Goal: Task Accomplishment & Management: Use online tool/utility

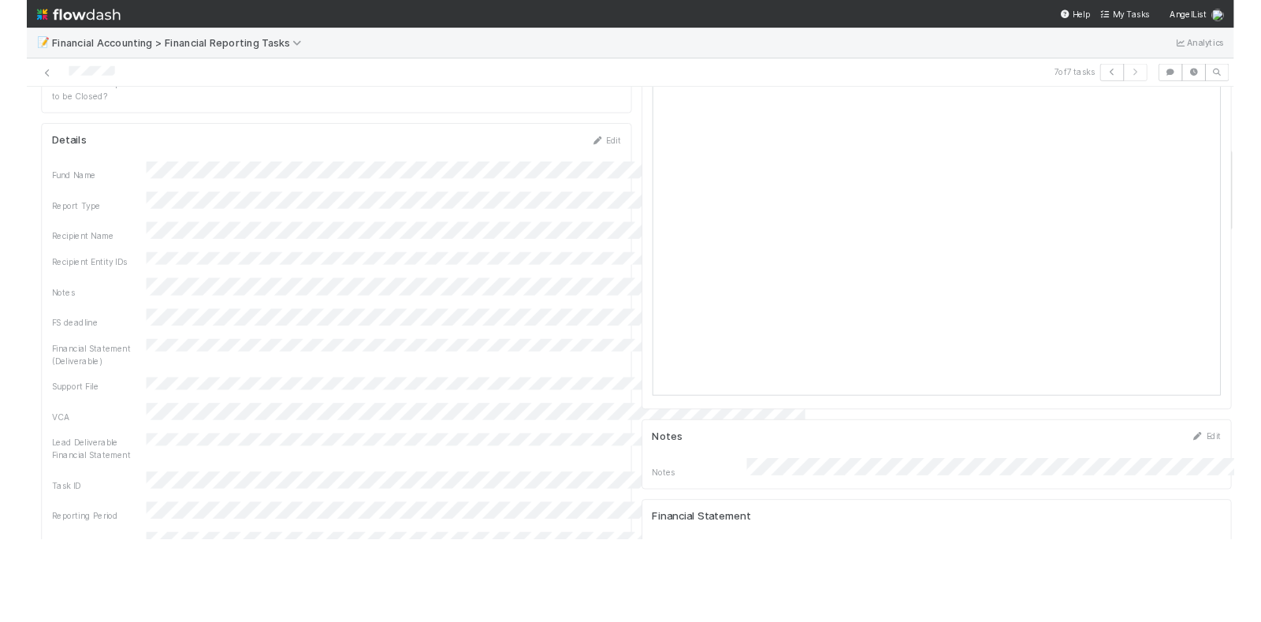
scroll to position [394, 0]
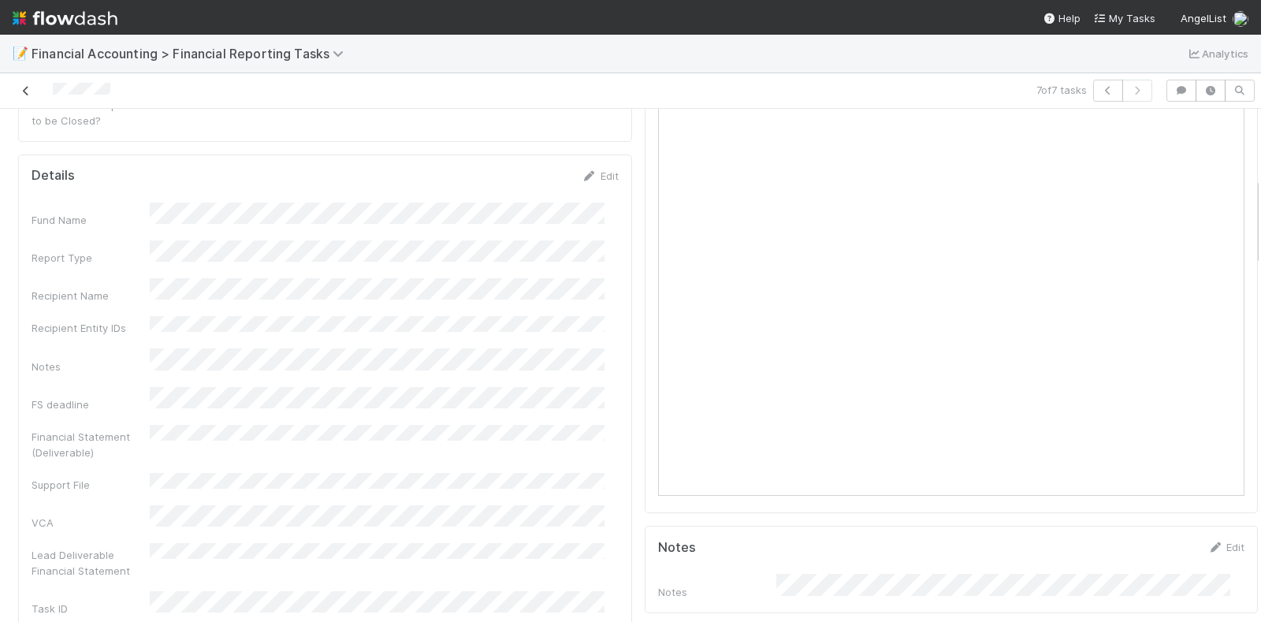
click at [24, 92] on icon at bounding box center [26, 91] width 16 height 10
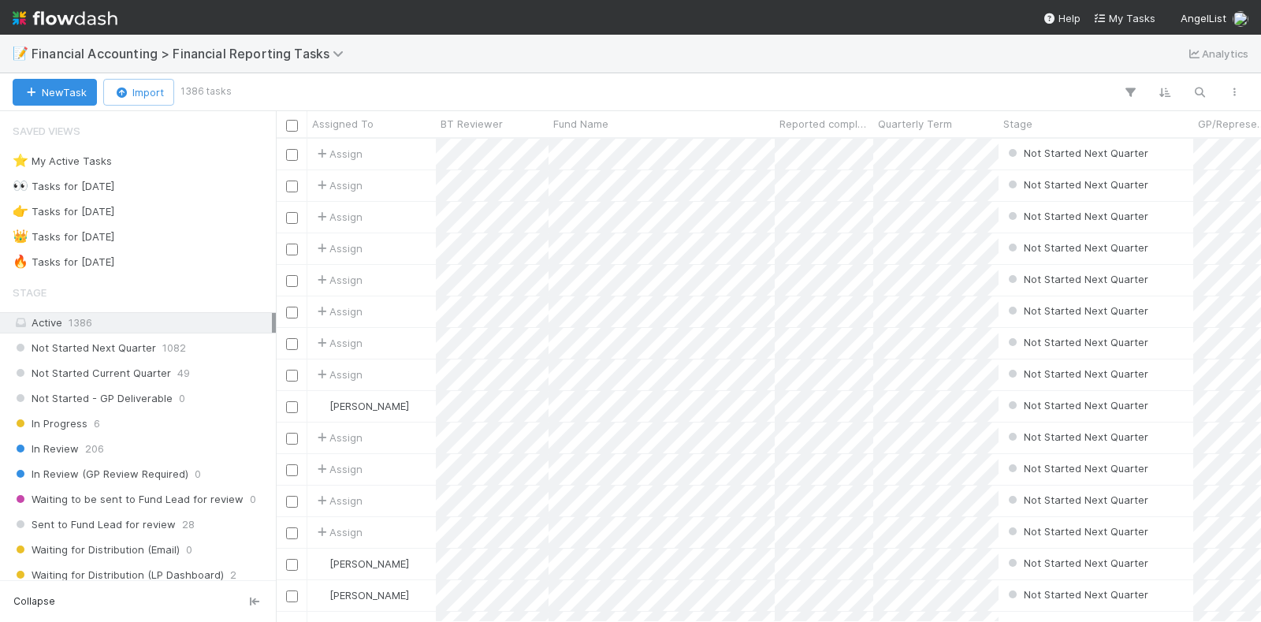
scroll to position [468, 970]
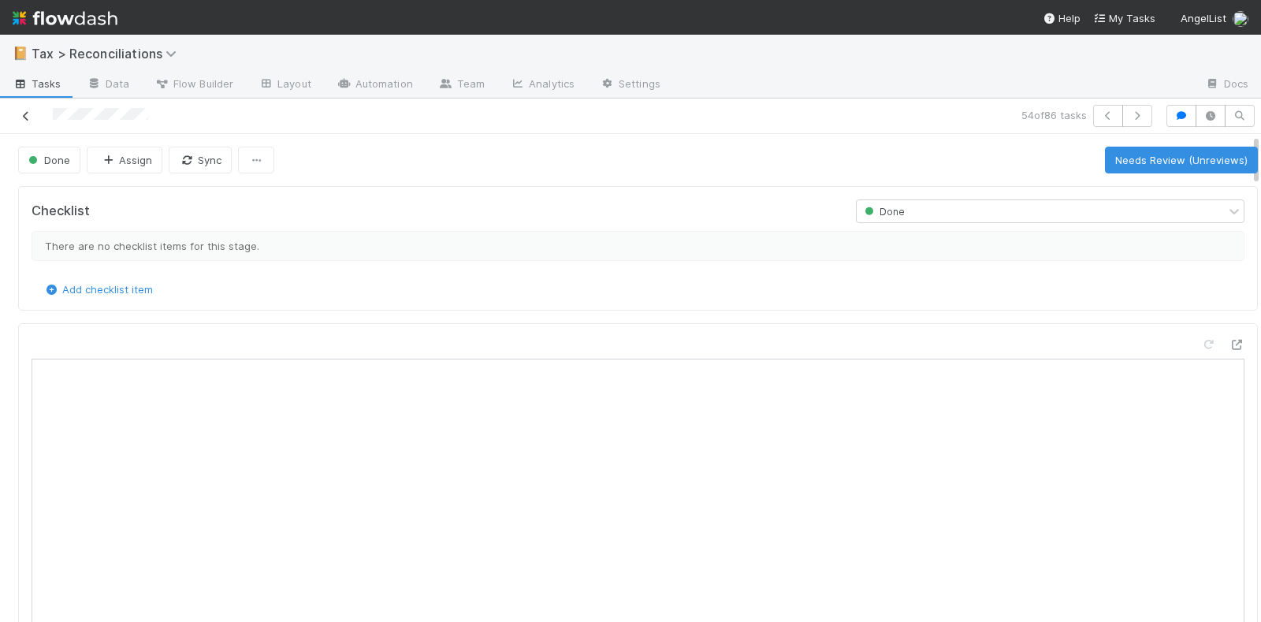
click at [29, 113] on icon at bounding box center [26, 116] width 16 height 10
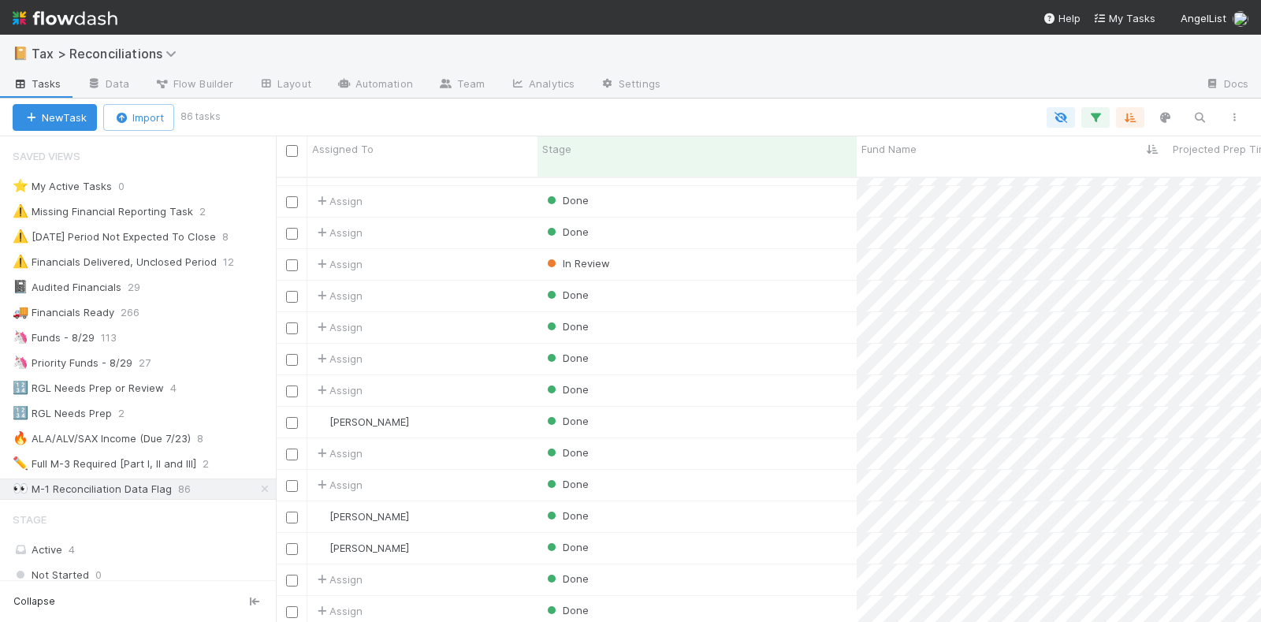
scroll to position [788, 0]
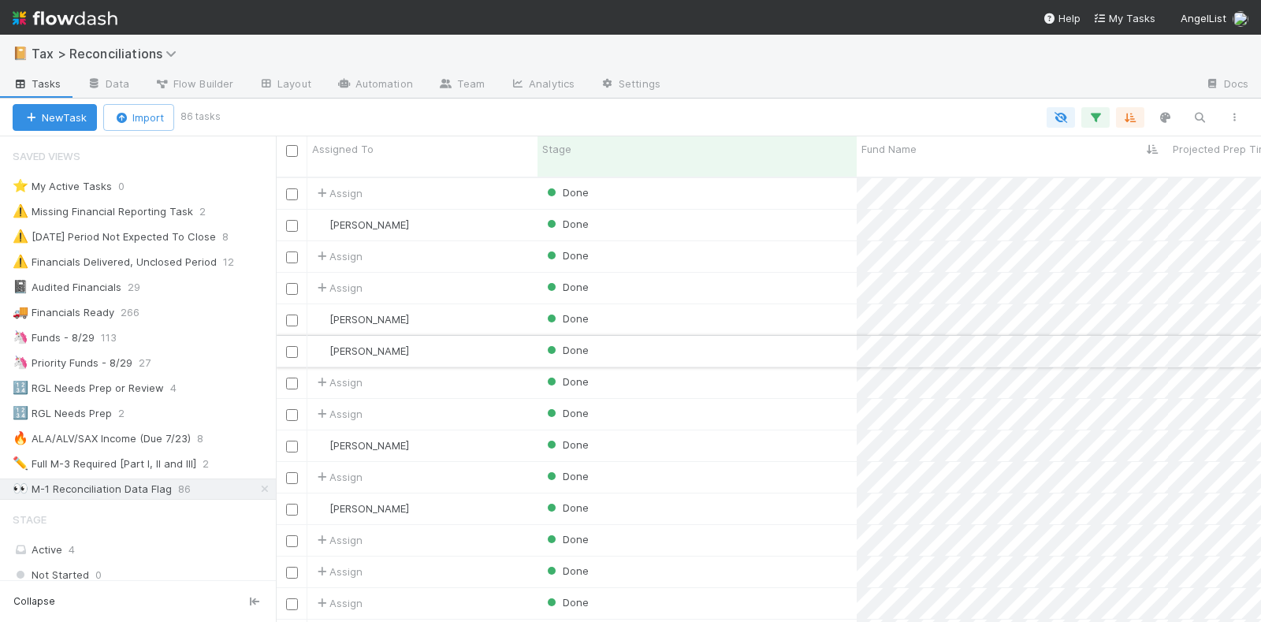
click at [757, 336] on div "Done" at bounding box center [696, 351] width 319 height 31
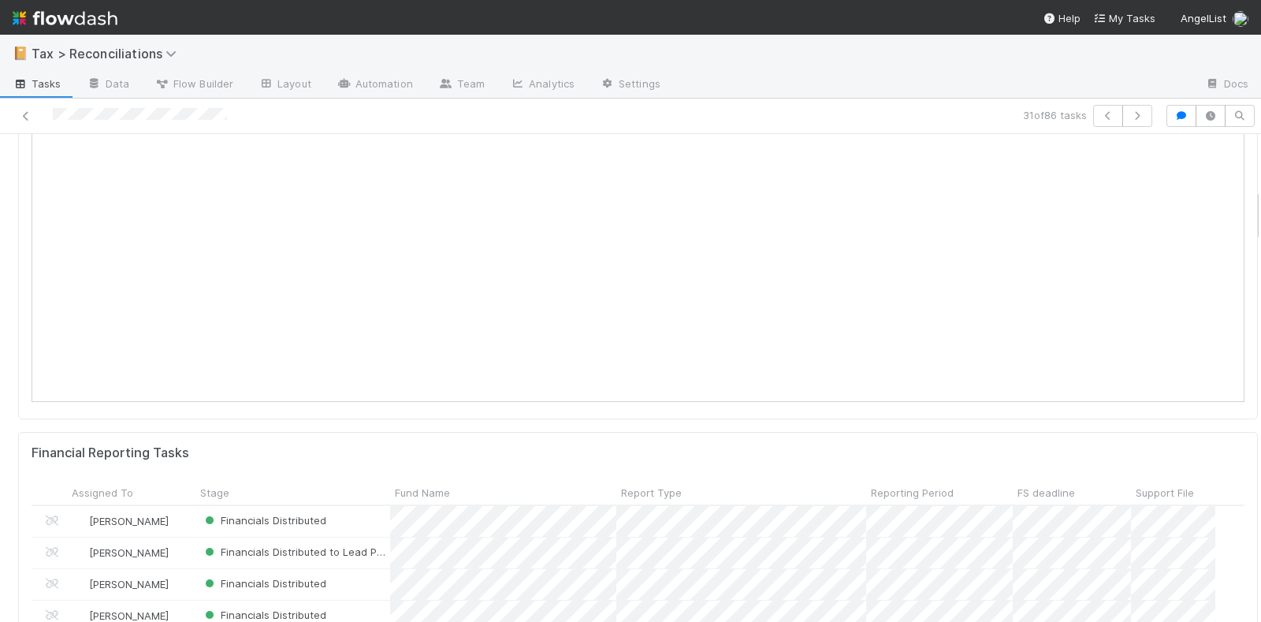
scroll to position [394, 0]
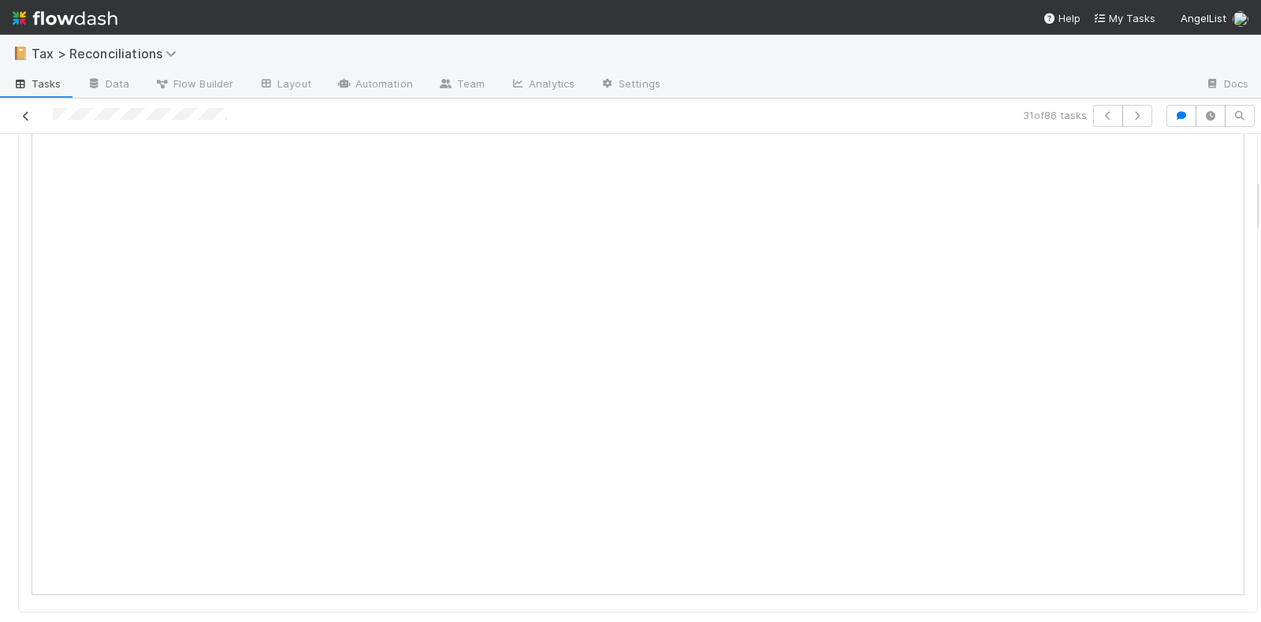
click at [27, 113] on icon at bounding box center [26, 116] width 16 height 10
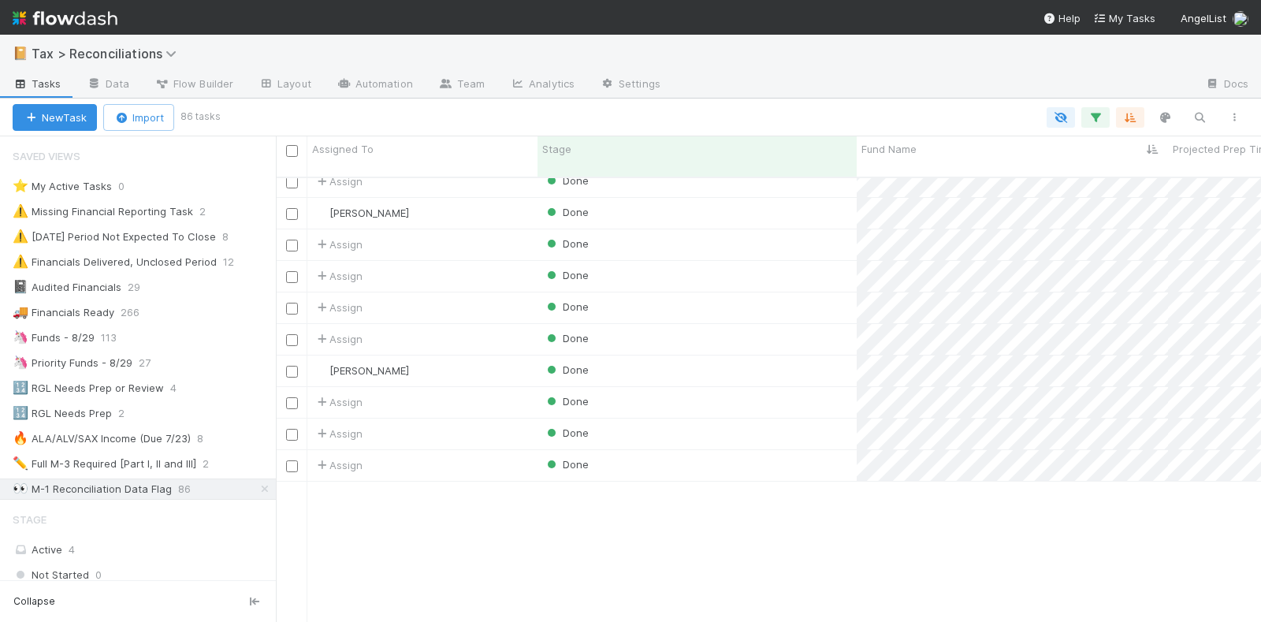
scroll to position [886, 0]
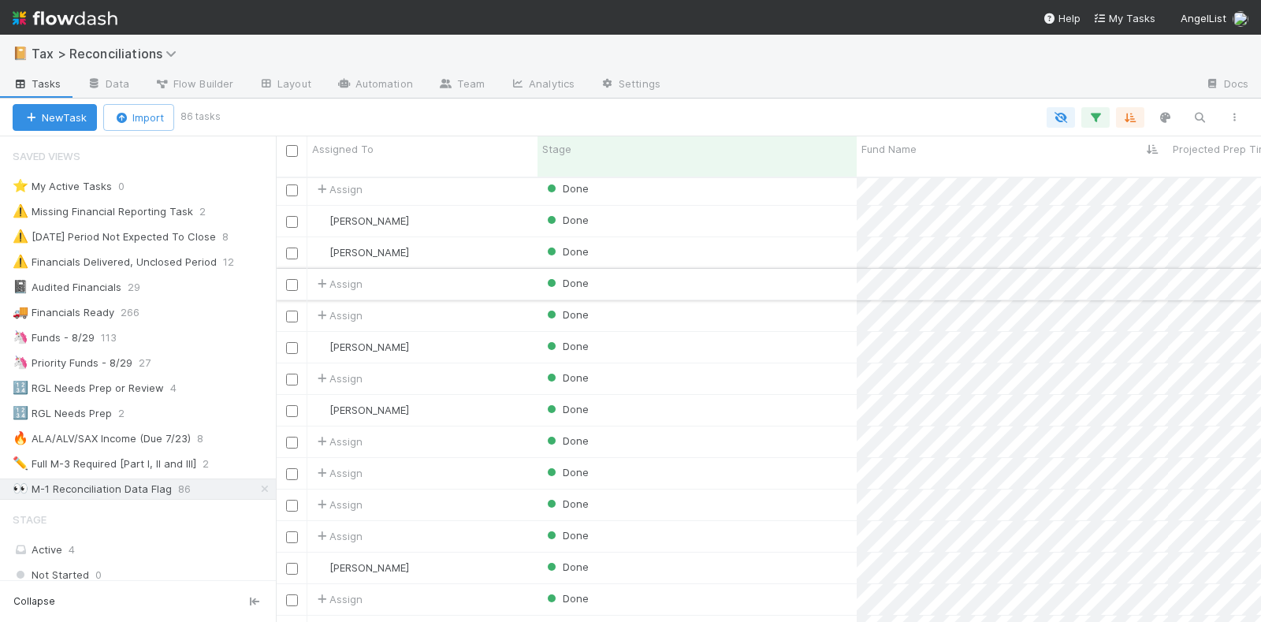
click at [767, 272] on div "Done" at bounding box center [696, 284] width 319 height 31
